Goal: Check status: Check status

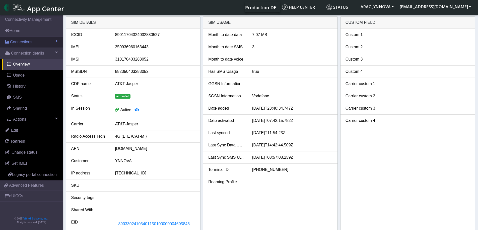
click at [25, 43] on span "Connections" at bounding box center [21, 42] width 22 height 6
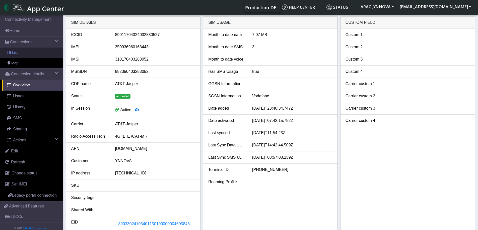
click at [27, 52] on link "List" at bounding box center [31, 53] width 63 height 11
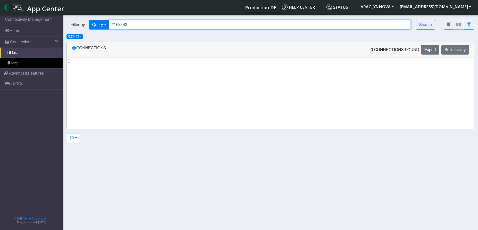
click at [149, 24] on input "*163443" at bounding box center [260, 25] width 302 height 10
paste input "89358151000008912829"
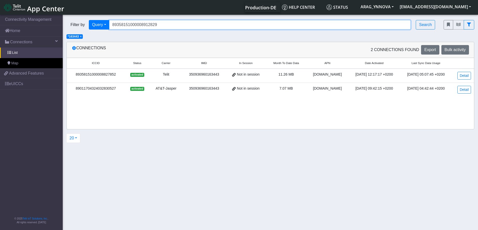
type input "89358151000008912829"
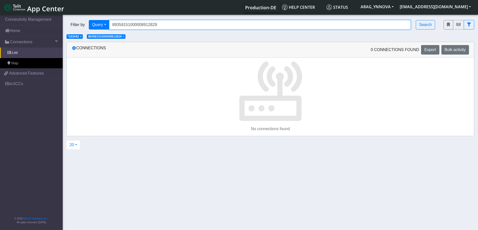
click at [183, 22] on input "89358151000008912829" at bounding box center [260, 25] width 302 height 10
click at [82, 37] on span "×" at bounding box center [81, 37] width 2 height 4
